Goal: Find specific page/section: Find specific page/section

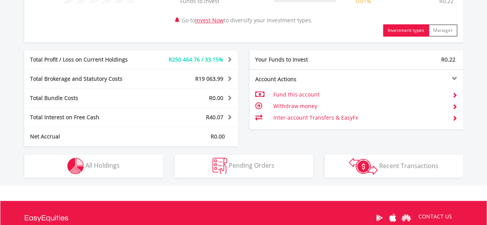
scroll to position [373, 0]
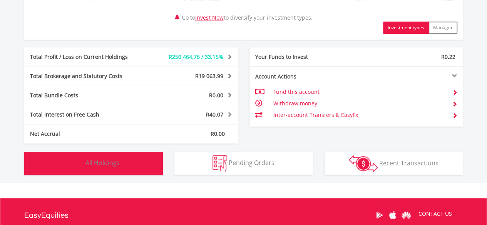
click at [97, 159] on span "All Holdings" at bounding box center [102, 163] width 34 height 8
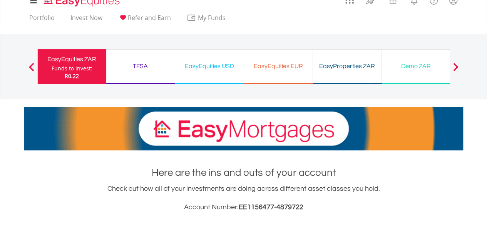
scroll to position [0, 0]
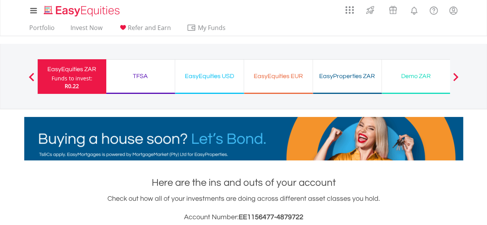
click at [210, 75] on div "EasyEquities USD" at bounding box center [209, 76] width 59 height 11
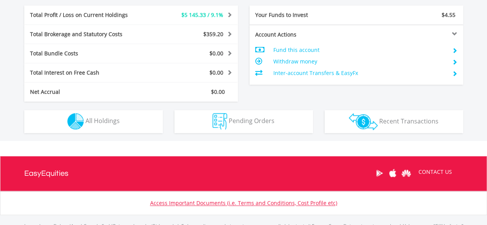
scroll to position [406, 0]
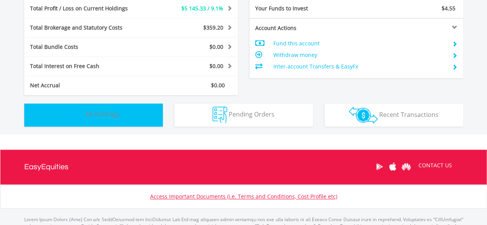
click at [102, 116] on span "All Holdings" at bounding box center [102, 114] width 34 height 8
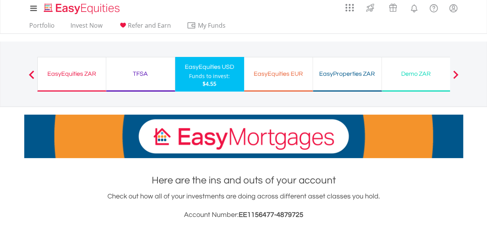
scroll to position [0, 0]
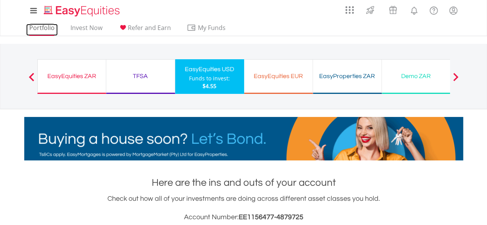
click at [43, 25] on link "Portfolio" at bounding box center [42, 30] width 32 height 12
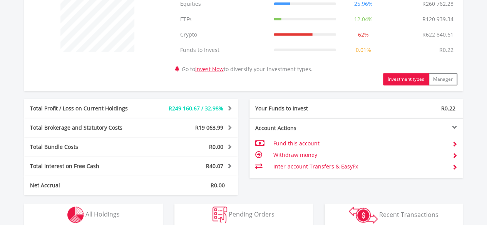
scroll to position [331, 0]
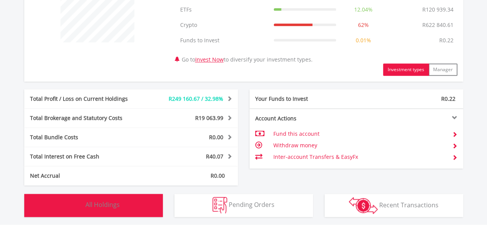
click at [114, 201] on span "All Holdings" at bounding box center [102, 205] width 34 height 8
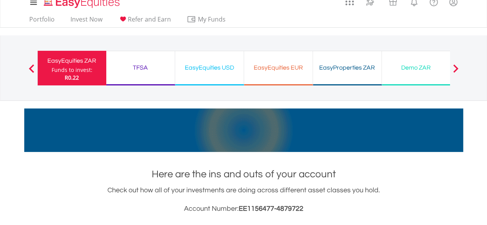
scroll to position [0, 0]
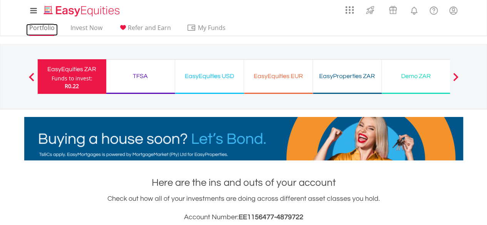
click at [36, 27] on link "Portfolio" at bounding box center [42, 30] width 32 height 12
